Goal: Find specific page/section

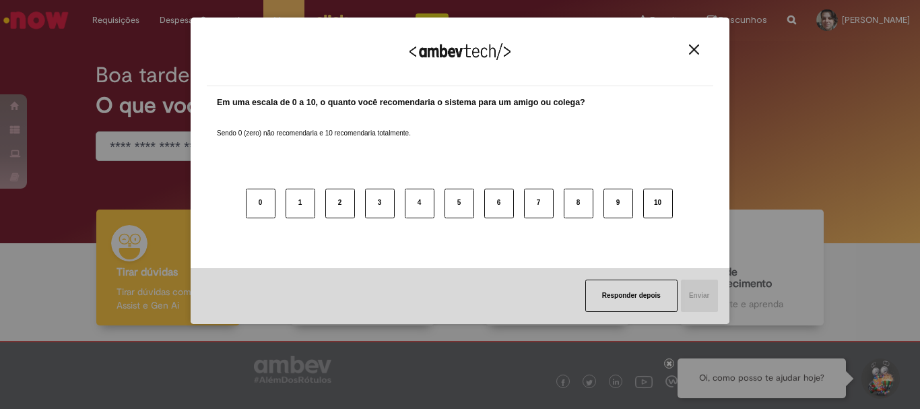
click at [695, 47] on img "Close" at bounding box center [694, 49] width 10 height 10
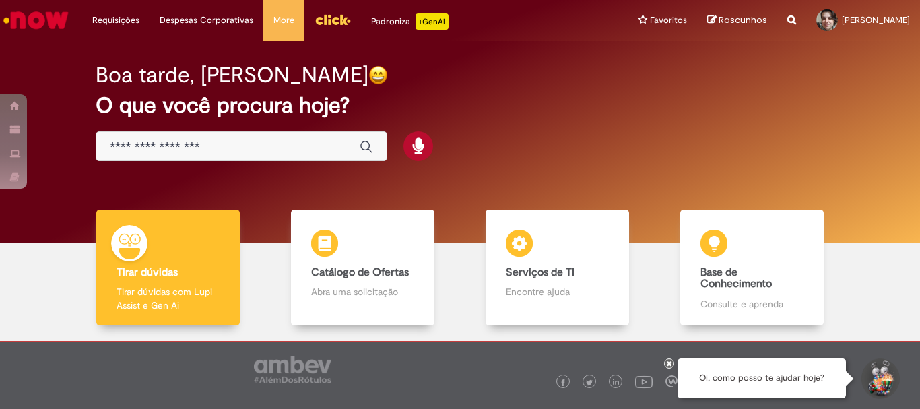
click at [331, 19] on img "Menu Cabeçalho" at bounding box center [333, 19] width 36 height 20
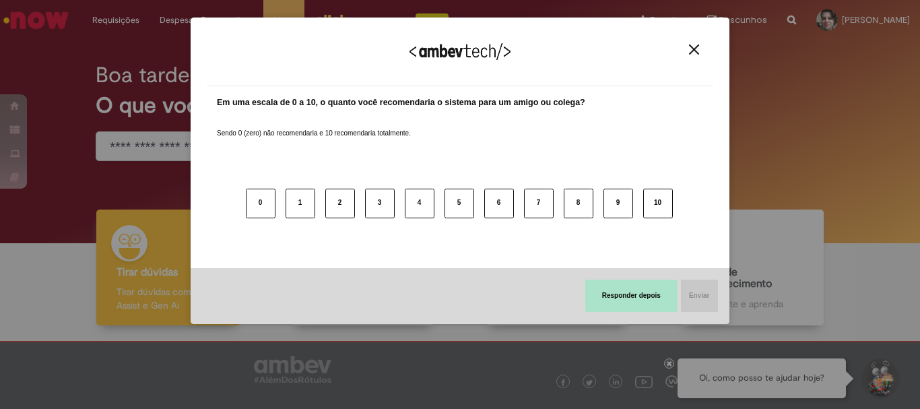
click at [633, 296] on button "Responder depois" at bounding box center [631, 296] width 92 height 32
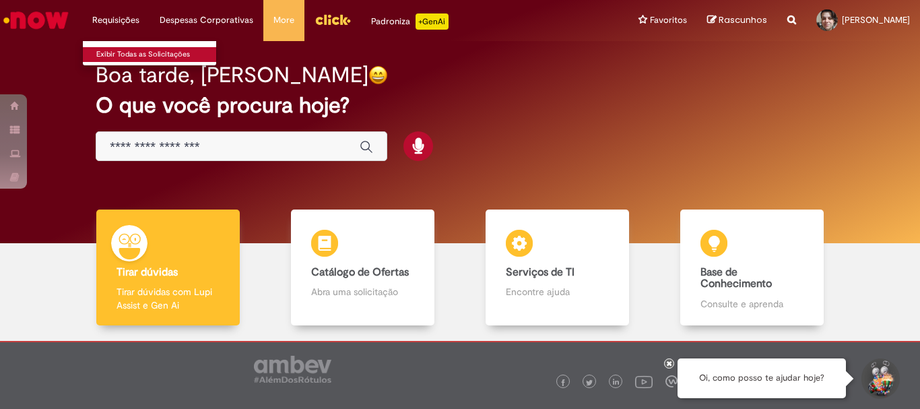
click at [138, 53] on link "Exibir Todas as Solicitações" at bounding box center [157, 54] width 148 height 15
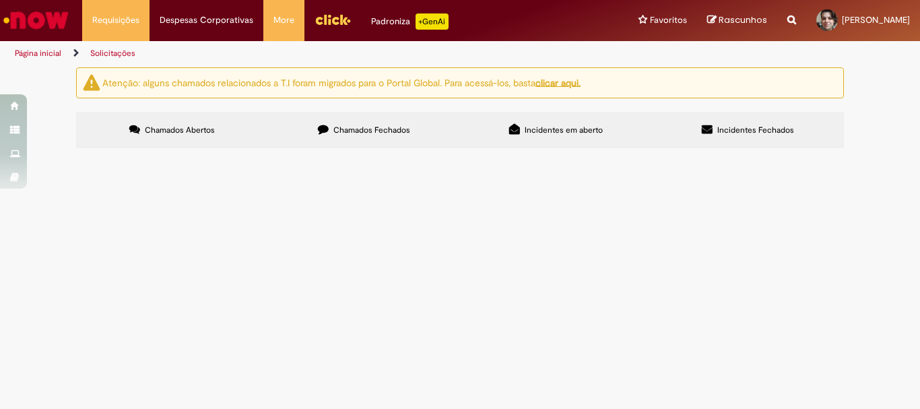
click at [568, 82] on u "clicar aqui." at bounding box center [558, 82] width 45 height 12
